Goal: Find specific page/section: Find specific page/section

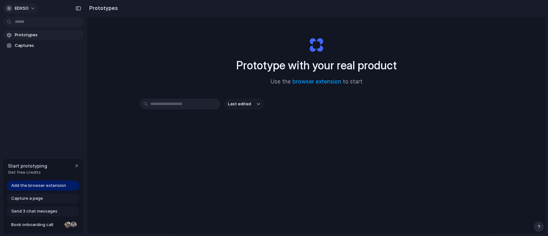
click at [33, 4] on button "EDXSO" at bounding box center [20, 8] width 35 height 10
click at [177, 104] on input "text" at bounding box center [180, 104] width 80 height 11
type input "*******"
click at [186, 104] on input "*******" at bounding box center [180, 104] width 80 height 11
click at [210, 103] on div "*******" at bounding box center [180, 104] width 80 height 11
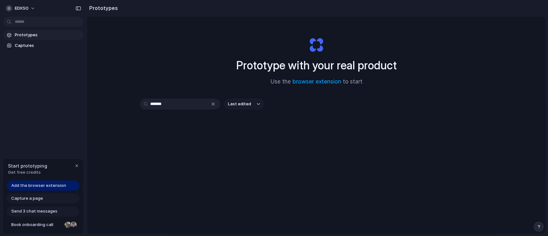
click at [234, 103] on span "Last edited" at bounding box center [239, 104] width 23 height 6
click at [33, 38] on span "Prototypes" at bounding box center [48, 35] width 66 height 6
click at [212, 106] on div "button" at bounding box center [213, 103] width 5 height 5
click at [38, 187] on span "Add the browser extension" at bounding box center [38, 185] width 55 height 6
click at [310, 81] on link "browser extension" at bounding box center [316, 81] width 49 height 6
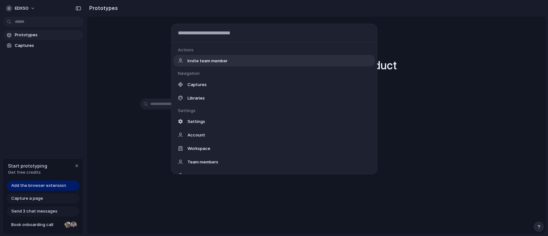
click at [35, 20] on body "EDXSO Prototypes Captures Start prototyping Get free credits Add the browser ex…" at bounding box center [274, 118] width 548 height 236
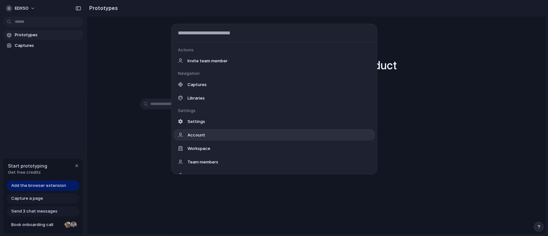
scroll to position [87, 0]
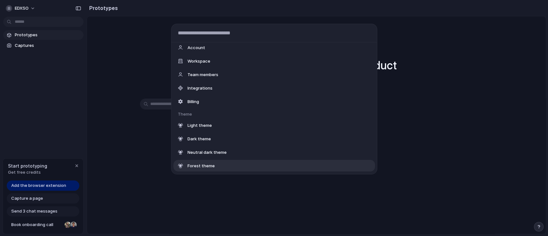
click at [152, 202] on div "Actions Invite team member Navigation Captures Libraries Settings Settings Acco…" at bounding box center [274, 118] width 548 height 236
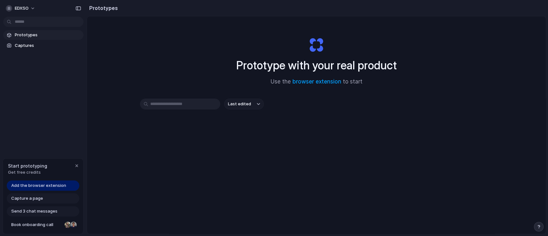
click at [44, 200] on div "Capture a page" at bounding box center [43, 198] width 73 height 10
click at [34, 196] on span "Capture a page" at bounding box center [27, 198] width 32 height 6
drag, startPoint x: 395, startPoint y: 4, endPoint x: 372, endPoint y: 118, distance: 116.1
click at [372, 118] on div "Last edited" at bounding box center [316, 127] width 353 height 57
